Goal: Check status: Check status

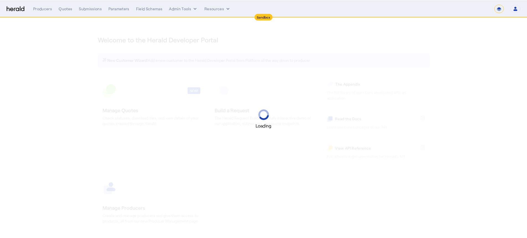
select select "*******"
select select "pfm_2v8p_herald_api"
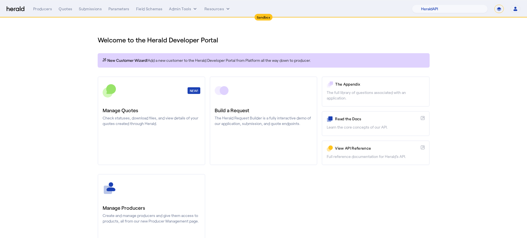
drag, startPoint x: 493, startPoint y: 11, endPoint x: 496, endPoint y: 11, distance: 3.1
click at [493, 11] on div "1Fort Acrisure Acturis Affinity Advisors Affinity Risk Agentero AmWins Anzen Ao…" at bounding box center [466, 9] width 108 height 8
click at [500, 12] on select "**********" at bounding box center [498, 9] width 9 height 8
select select "**********"
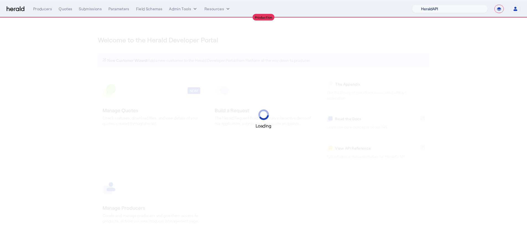
click at [446, 8] on select "1Fort Acrisure Acturis Affinity Advisors Affinity Risk Agentero AmWins Anzen Ao…" at bounding box center [450, 9] width 76 height 8
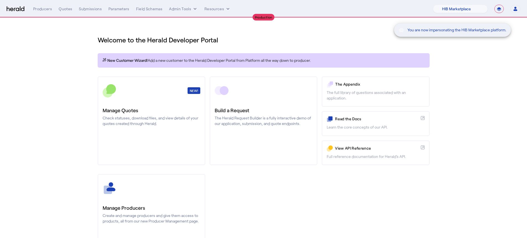
click at [145, 115] on div "You are now impersonating the HIB Marketplace platform." at bounding box center [263, 119] width 527 height 238
click at [146, 116] on div "You are now impersonating the HIB Marketplace platform." at bounding box center [263, 119] width 527 height 238
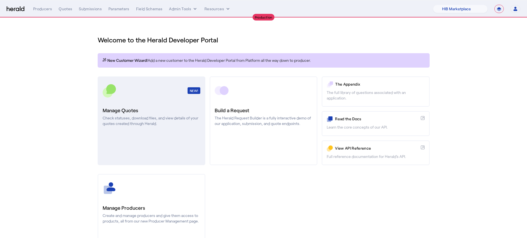
click at [146, 114] on div "Manage Quotes Check statuses, download files, and view details of your quotes c…" at bounding box center [152, 116] width 98 height 20
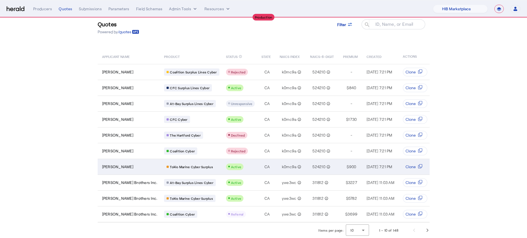
scroll to position [18, 0]
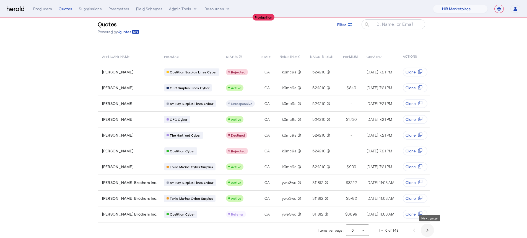
click at [427, 231] on span "Next page" at bounding box center [427, 229] width 13 height 13
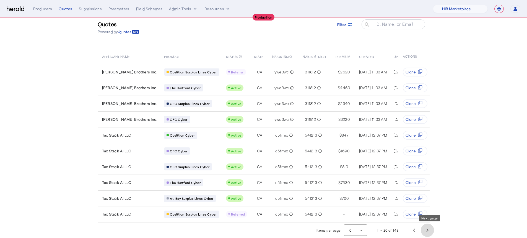
click at [434, 229] on span "Next page" at bounding box center [427, 229] width 13 height 13
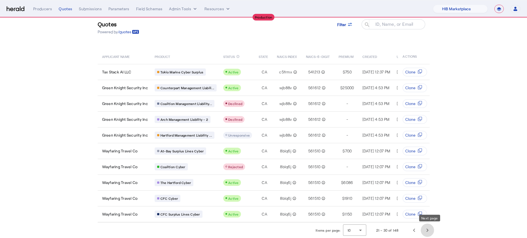
click at [434, 229] on span "Next page" at bounding box center [427, 229] width 13 height 13
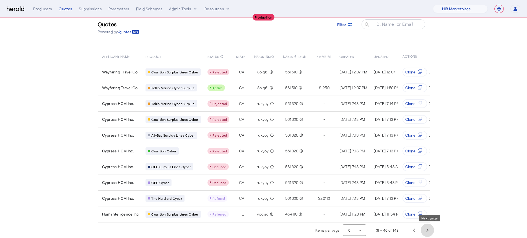
click at [430, 228] on span "Next page" at bounding box center [427, 229] width 13 height 13
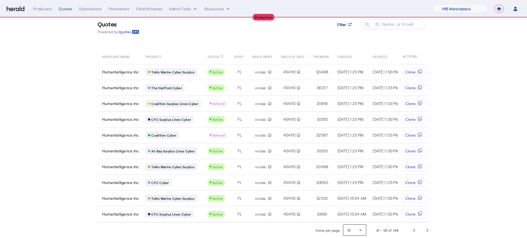
click at [357, 228] on div "10" at bounding box center [353, 229] width 12 height 5
click at [354, 219] on mat-option "50" at bounding box center [356, 215] width 23 height 13
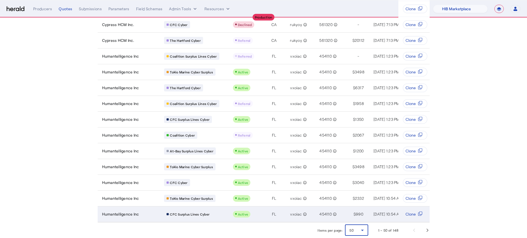
scroll to position [649, 0]
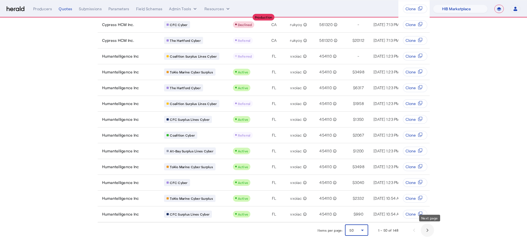
click at [434, 226] on span "Next page" at bounding box center [427, 229] width 13 height 13
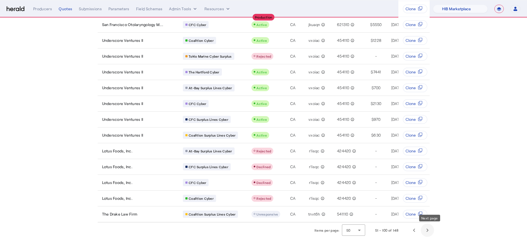
click at [432, 229] on span "Next page" at bounding box center [427, 229] width 13 height 13
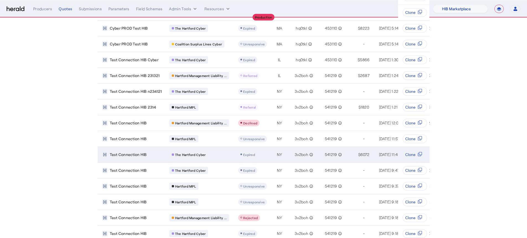
scroll to position [617, 0]
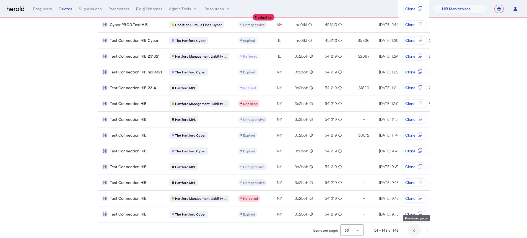
click at [410, 227] on span "Previous page" at bounding box center [414, 229] width 13 height 13
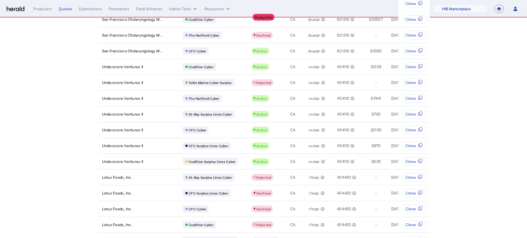
scroll to position [649, 0]
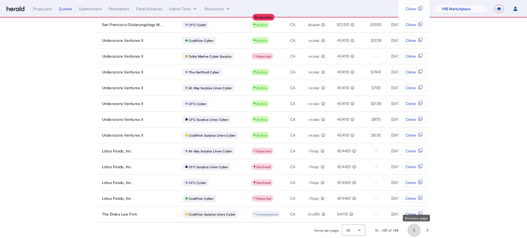
click at [421, 230] on span "Previous page" at bounding box center [414, 229] width 13 height 13
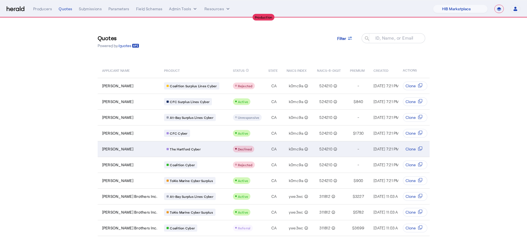
scroll to position [11, 0]
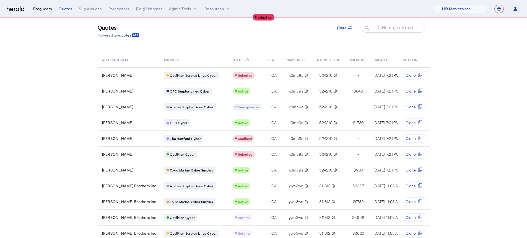
click at [43, 6] on div "Producers" at bounding box center [42, 9] width 19 height 6
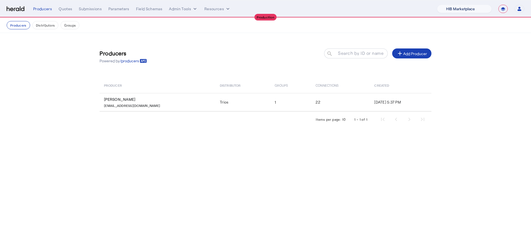
click at [454, 5] on select "1Fort Affinity Risk [PERSON_NAME] [PERSON_NAME] CRC Campus Coverage Citadel Fif…" at bounding box center [464, 9] width 55 height 8
select select "pfm_j8lw_citadel"
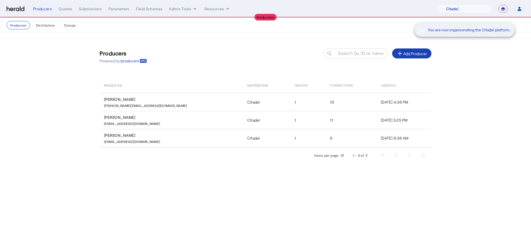
click at [196, 126] on div "You are now impersonating the Citadel platform." at bounding box center [265, 121] width 531 height 242
click at [199, 122] on div "You are now impersonating the Citadel platform." at bounding box center [265, 121] width 531 height 242
click at [61, 9] on div "Quotes" at bounding box center [66, 9] width 14 height 6
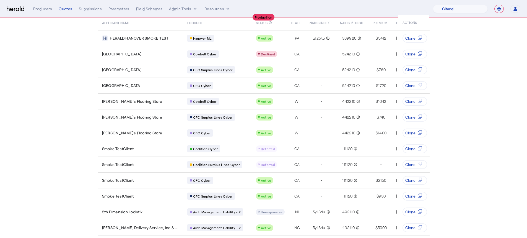
scroll to position [28, 0]
